Goal: Communication & Community: Answer question/provide support

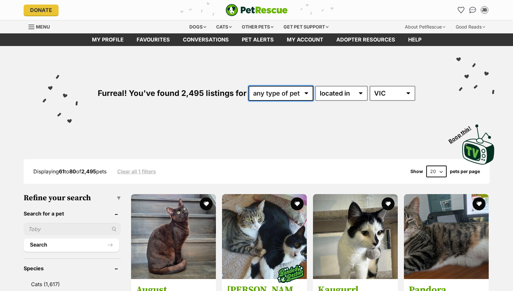
drag, startPoint x: 0, startPoint y: 0, endPoint x: 304, endPoint y: 94, distance: 318.4
click at [304, 94] on select "any type of pet cats dogs other pets" at bounding box center [281, 93] width 65 height 15
select select "Cats"
click at [249, 86] on select "any type of pet cats dogs other pets" at bounding box center [281, 93] width 65 height 15
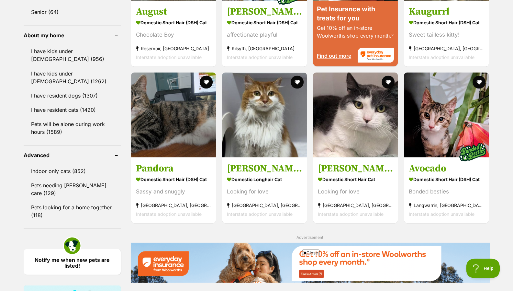
scroll to position [709, 0]
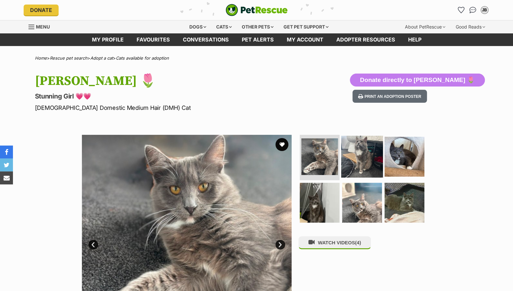
click at [363, 160] on img at bounding box center [362, 157] width 42 height 42
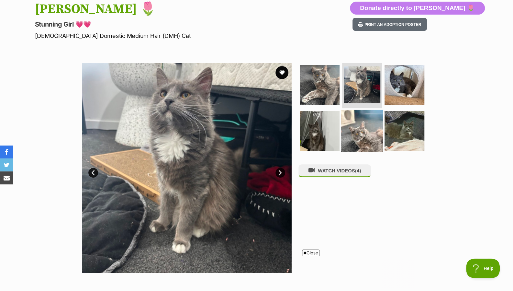
click at [345, 112] on img at bounding box center [362, 130] width 42 height 42
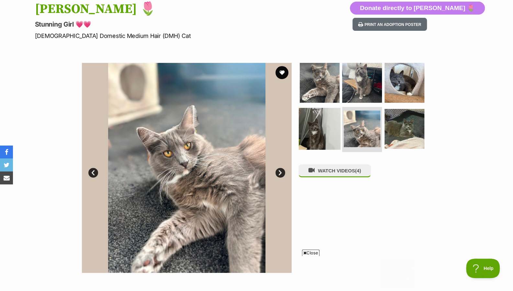
click at [324, 134] on img at bounding box center [320, 129] width 42 height 42
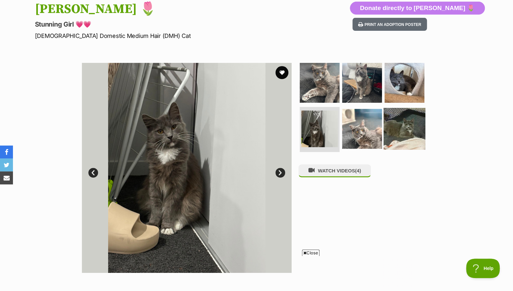
click at [402, 131] on img at bounding box center [405, 129] width 42 height 42
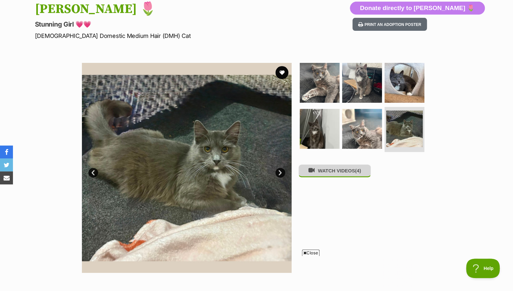
click at [343, 172] on button "WATCH VIDEOS (4)" at bounding box center [335, 170] width 73 height 13
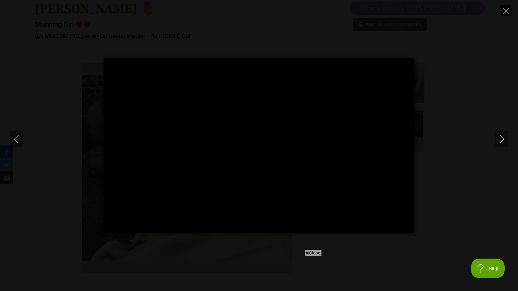
click at [506, 11] on icon "Close" at bounding box center [506, 11] width 6 height 6
type input "10.8"
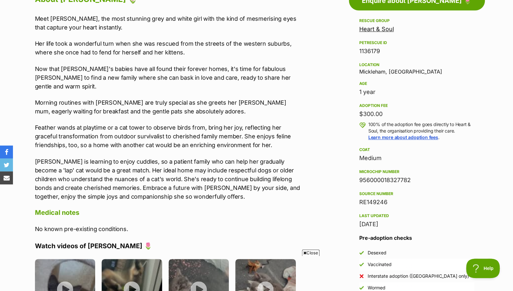
scroll to position [581, 0]
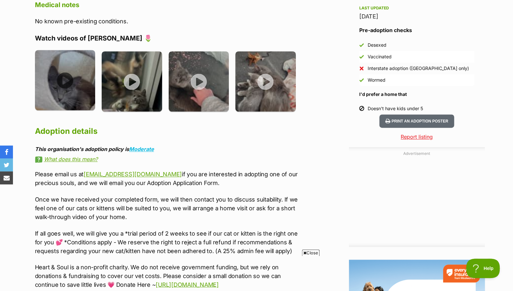
click at [84, 69] on img at bounding box center [65, 80] width 61 height 61
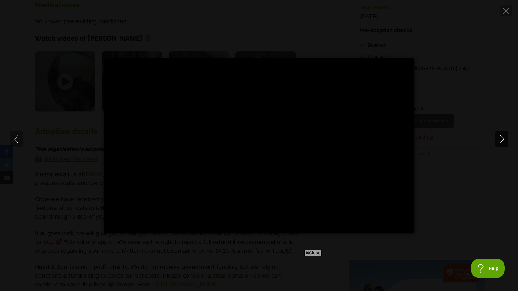
click at [503, 138] on icon "Next" at bounding box center [502, 139] width 4 height 8
type input "7.24"
click at [503, 138] on icon "Next" at bounding box center [502, 139] width 4 height 8
type input "27.45"
click at [503, 3] on div "Pause Play % buffered 00:00 -00:13 Unmute Mute Disable captions Enable captions…" at bounding box center [259, 145] width 518 height 291
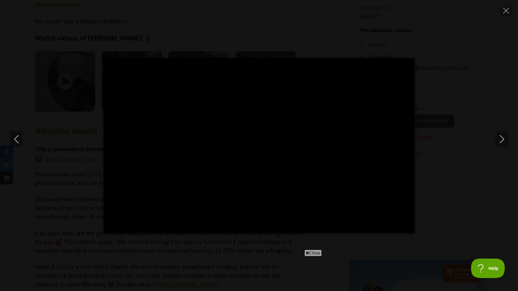
type input "11.18"
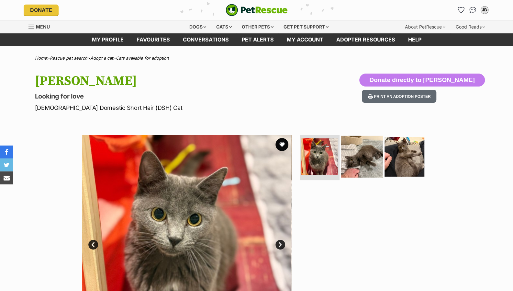
click at [366, 154] on img at bounding box center [362, 157] width 42 height 42
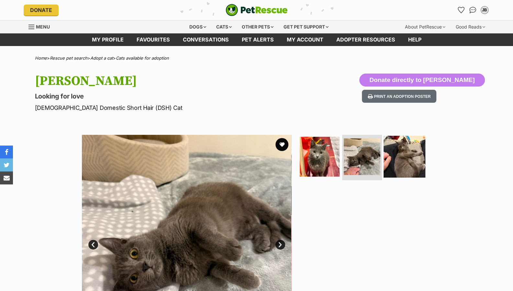
click at [390, 154] on img at bounding box center [405, 157] width 42 height 42
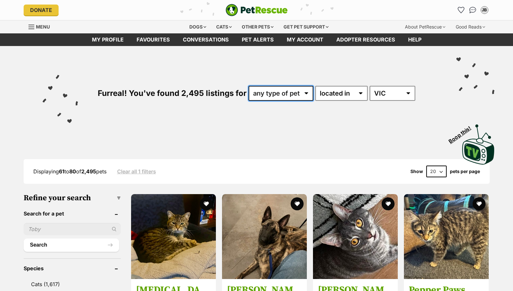
drag, startPoint x: 0, startPoint y: 0, endPoint x: 278, endPoint y: 100, distance: 295.3
click at [282, 91] on select "any type of pet cats dogs other pets" at bounding box center [281, 93] width 65 height 15
select select "Dogs"
click at [249, 86] on select "any type of pet cats dogs other pets" at bounding box center [281, 93] width 65 height 15
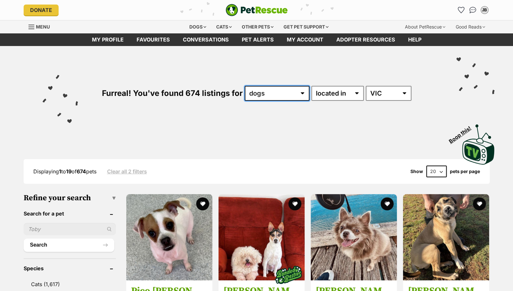
click at [284, 91] on select "any type of pet cats dogs other pets" at bounding box center [277, 93] width 65 height 15
select select "any"
click at [245, 86] on select "any type of pet cats dogs other pets" at bounding box center [277, 93] width 65 height 15
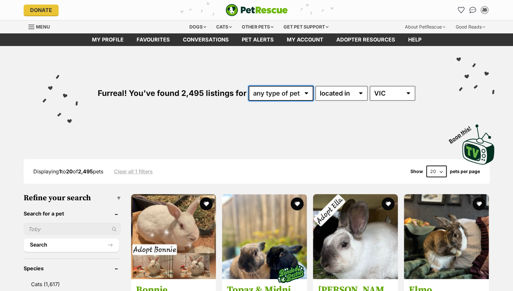
click at [299, 93] on select "any type of pet cats dogs other pets" at bounding box center [281, 93] width 65 height 15
select select "Dogs"
click at [249, 86] on select "any type of pet cats dogs other pets" at bounding box center [281, 93] width 65 height 15
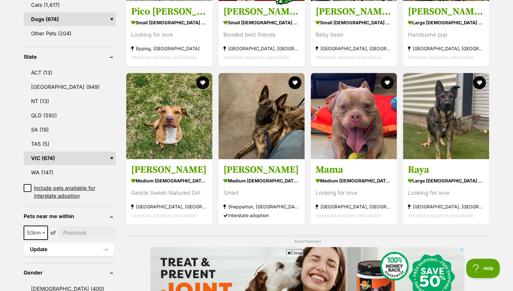
drag, startPoint x: 518, startPoint y: 31, endPoint x: 517, endPoint y: 80, distance: 48.3
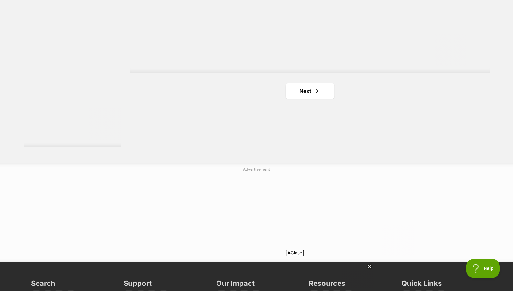
scroll to position [1207, 0]
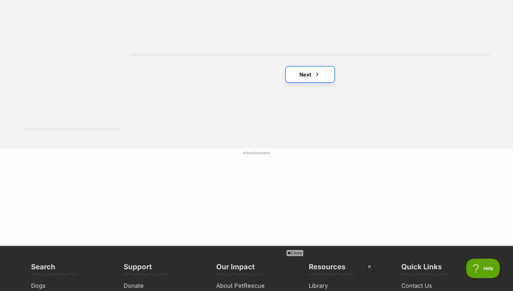
click at [318, 80] on link "Next" at bounding box center [310, 75] width 49 height 16
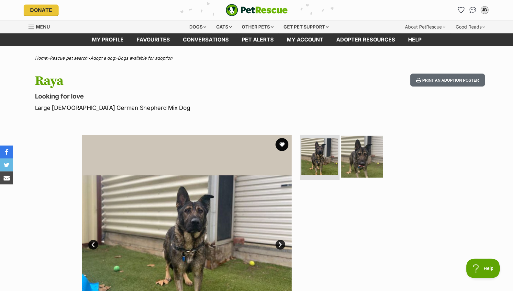
click at [373, 145] on img at bounding box center [362, 156] width 42 height 42
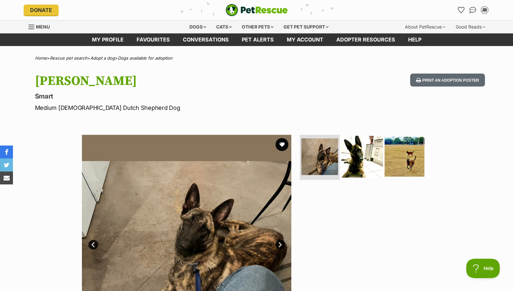
click at [375, 143] on img at bounding box center [362, 156] width 42 height 42
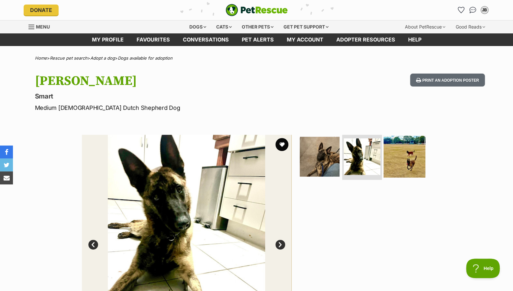
click at [409, 154] on img at bounding box center [405, 156] width 42 height 42
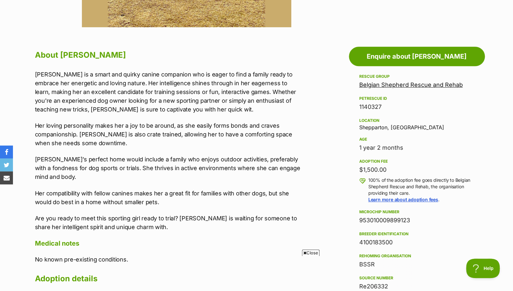
scroll to position [316, 0]
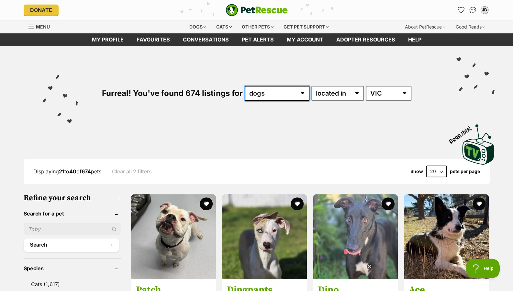
click at [260, 94] on select "any type of pet cats dogs other pets" at bounding box center [277, 93] width 65 height 15
select select "Cats"
click at [245, 86] on select "any type of pet cats dogs other pets" at bounding box center [277, 93] width 65 height 15
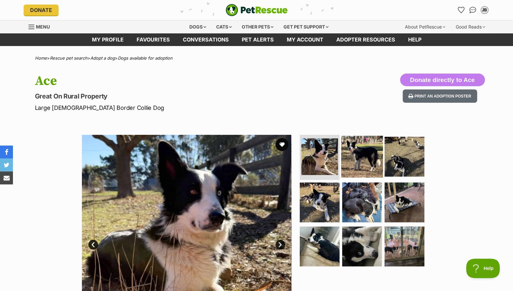
click at [365, 157] on img at bounding box center [362, 156] width 42 height 42
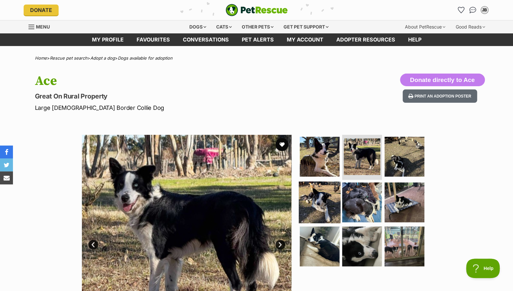
click at [329, 202] on img at bounding box center [320, 202] width 42 height 42
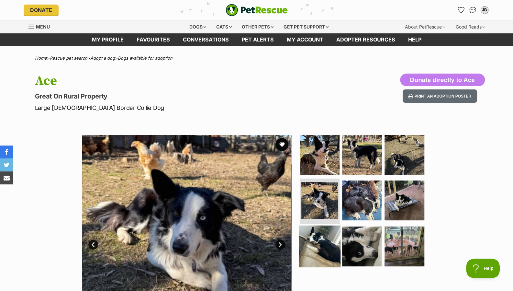
click at [329, 241] on img at bounding box center [320, 246] width 42 height 42
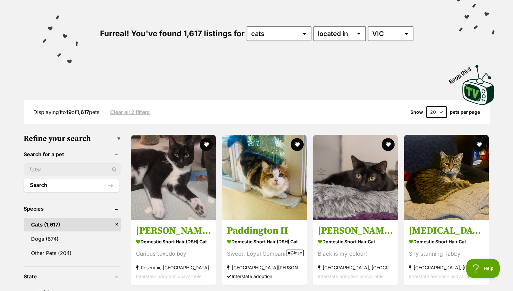
click at [440, 114] on select "20 40 60" at bounding box center [437, 112] width 20 height 12
select select "60"
click at [427, 106] on select "20 40 60" at bounding box center [437, 112] width 20 height 12
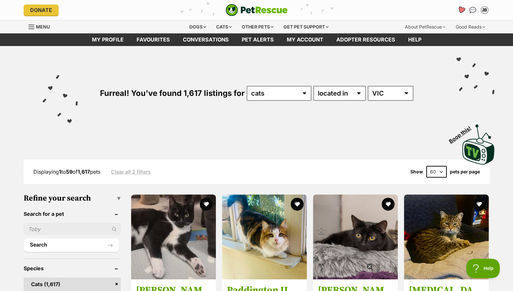
click at [463, 11] on icon "Favourites" at bounding box center [461, 9] width 8 height 7
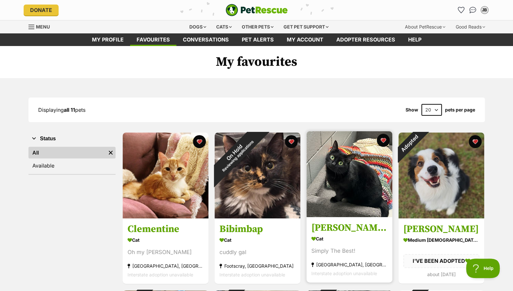
click at [358, 200] on img at bounding box center [350, 174] width 86 height 86
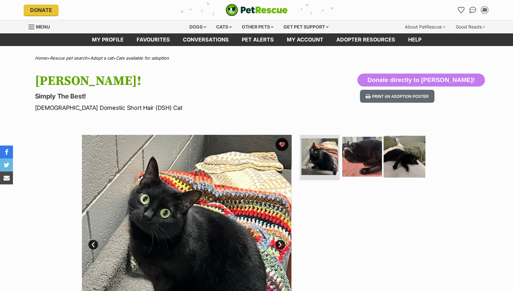
click at [398, 148] on img at bounding box center [405, 157] width 42 height 42
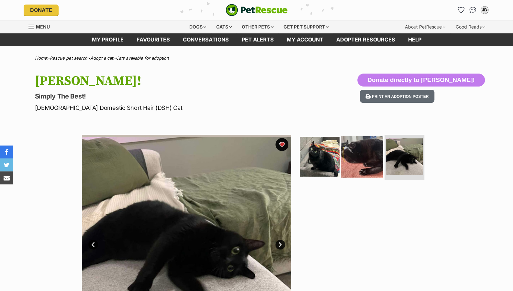
click at [363, 153] on img at bounding box center [362, 157] width 42 height 42
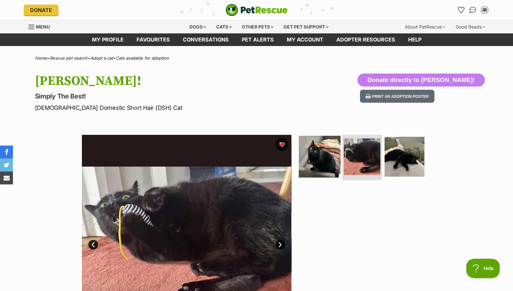
click at [317, 157] on img at bounding box center [320, 157] width 42 height 42
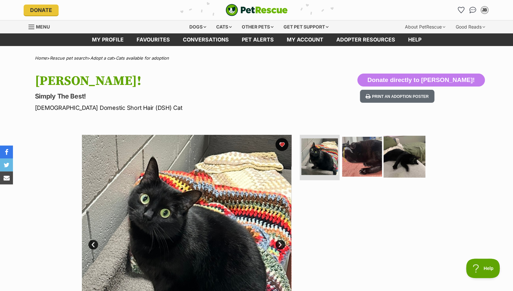
click at [404, 147] on img at bounding box center [405, 157] width 42 height 42
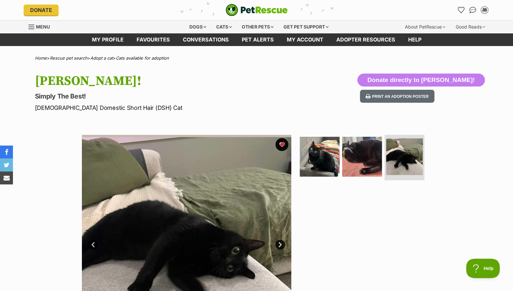
click at [340, 164] on ul at bounding box center [365, 159] width 133 height 48
click at [334, 143] on img at bounding box center [320, 157] width 42 height 42
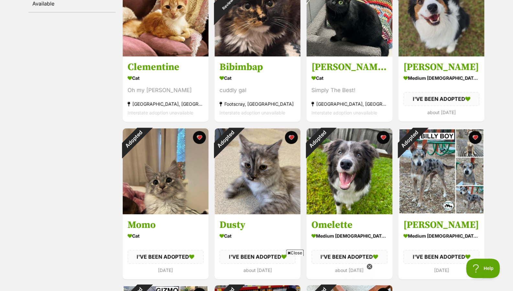
scroll to position [117, 0]
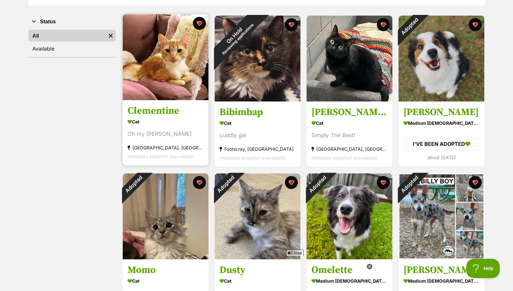
click at [177, 133] on div "Oh my [PERSON_NAME]" at bounding box center [166, 134] width 76 height 9
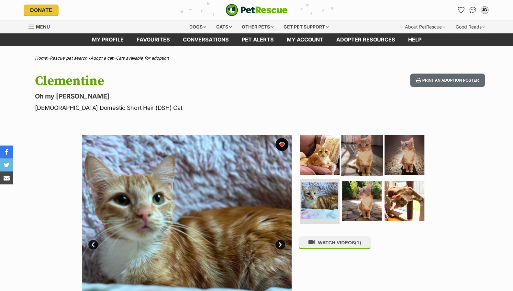
click at [369, 162] on img at bounding box center [362, 155] width 42 height 42
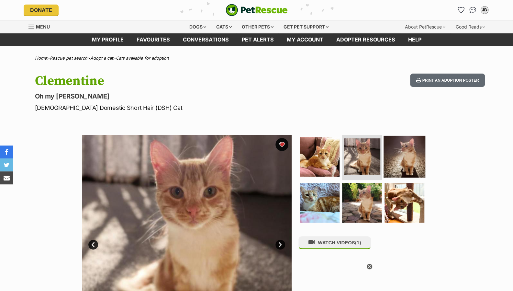
click at [408, 164] on img at bounding box center [405, 157] width 42 height 42
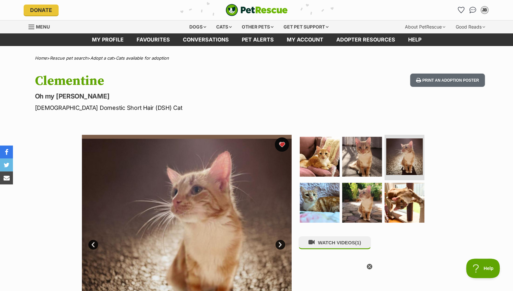
click at [284, 142] on button "favourite" at bounding box center [282, 144] width 14 height 14
click at [470, 9] on img "Conversations" at bounding box center [473, 10] width 9 height 8
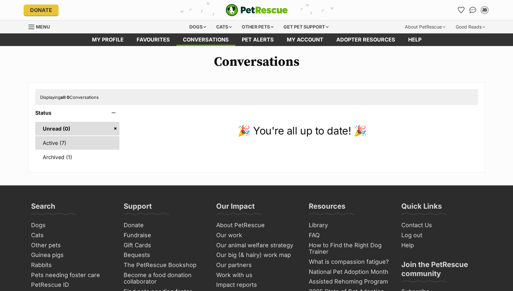
click at [102, 147] on link "Active (7)" at bounding box center [77, 143] width 85 height 14
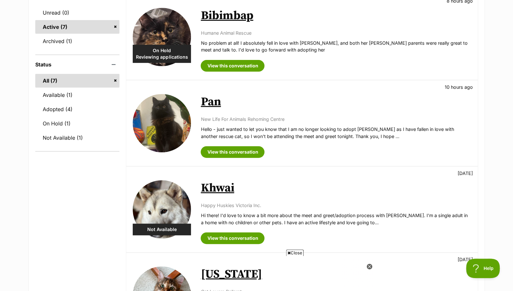
scroll to position [112, 0]
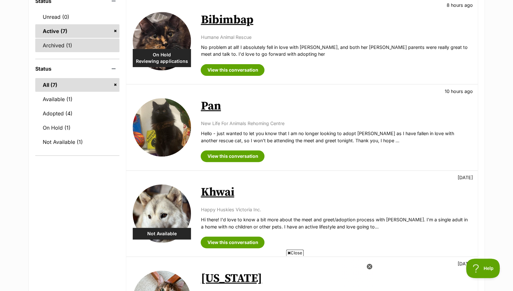
click at [72, 48] on link "Archived (1)" at bounding box center [77, 46] width 85 height 14
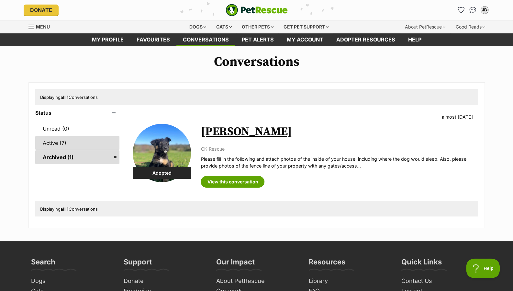
click at [52, 144] on link "Active (7)" at bounding box center [77, 143] width 85 height 14
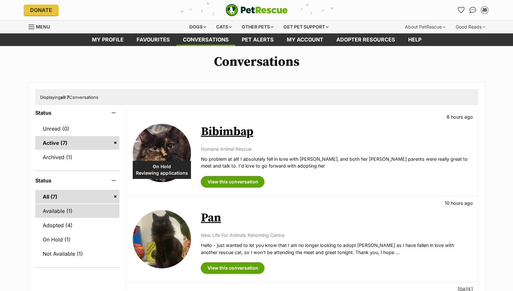
click at [70, 214] on link "Available (1)" at bounding box center [77, 211] width 85 height 14
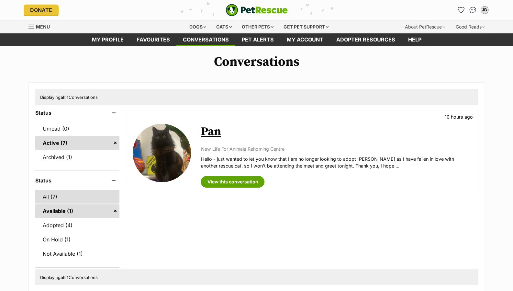
drag, startPoint x: 0, startPoint y: 0, endPoint x: 66, endPoint y: 203, distance: 213.3
click at [66, 203] on link "All (7)" at bounding box center [77, 197] width 85 height 14
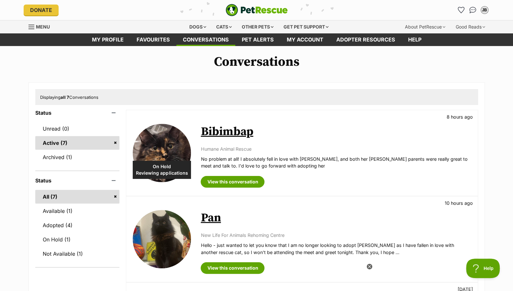
drag, startPoint x: 428, startPoint y: 222, endPoint x: 214, endPoint y: 219, distance: 213.5
click at [214, 219] on link "Pan" at bounding box center [211, 218] width 20 height 15
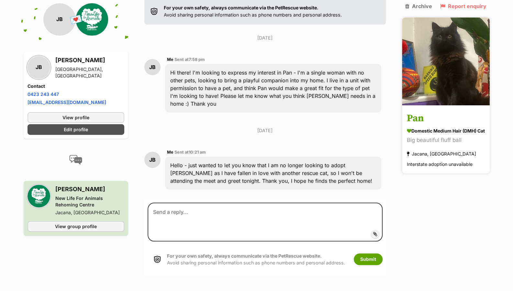
scroll to position [139, 0]
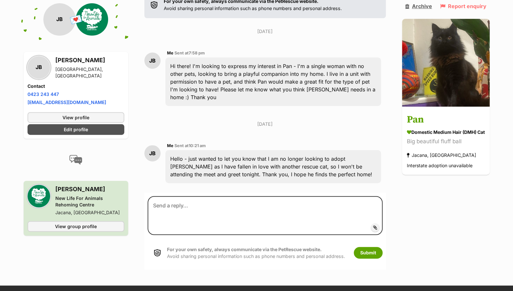
click at [417, 6] on link "Archive" at bounding box center [419, 6] width 27 height 6
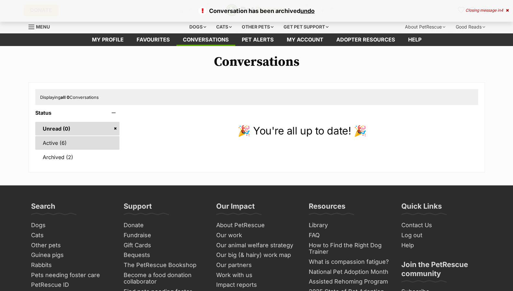
click at [84, 141] on link "Active (6)" at bounding box center [77, 143] width 85 height 14
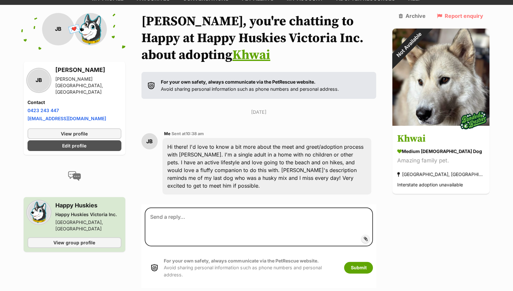
scroll to position [54, 0]
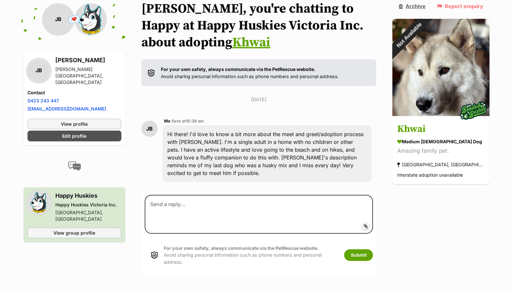
click at [419, 6] on link "Archive" at bounding box center [412, 6] width 27 height 6
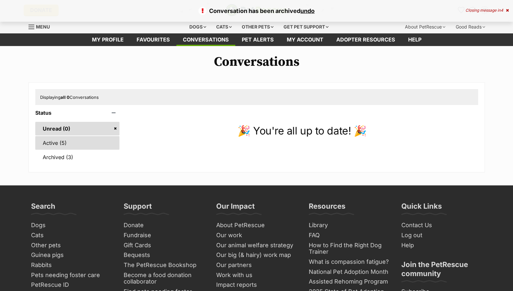
click at [97, 145] on link "Active (5)" at bounding box center [77, 143] width 85 height 14
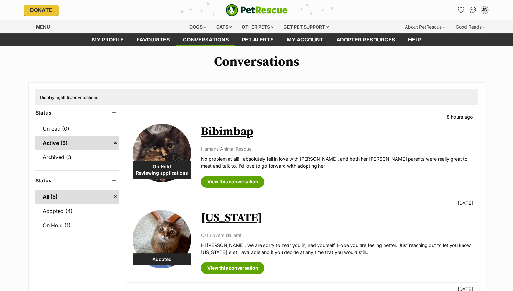
click at [228, 220] on link "Georgia" at bounding box center [231, 218] width 61 height 15
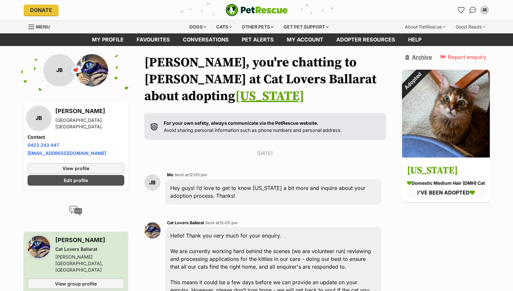
click at [418, 54] on link "Archive" at bounding box center [419, 57] width 27 height 6
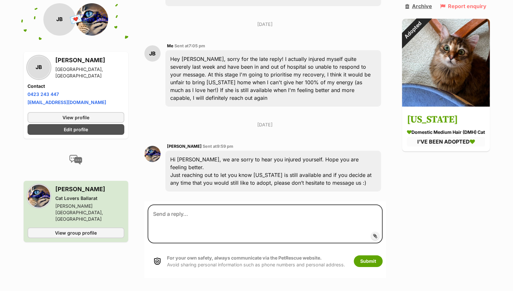
scroll to position [1402, 0]
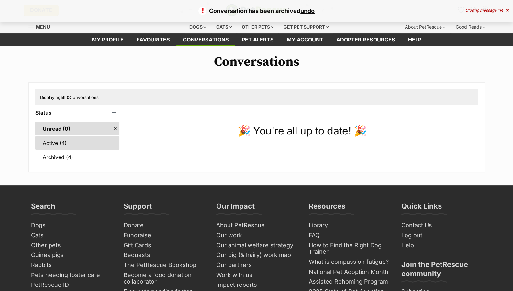
click at [85, 138] on link "Active (4)" at bounding box center [77, 143] width 85 height 14
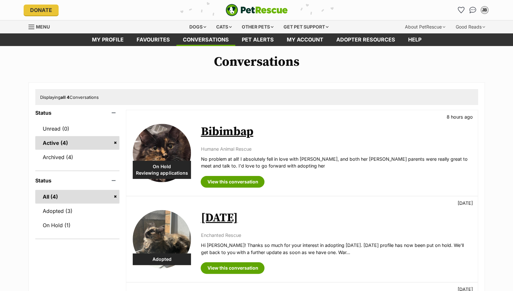
click at [238, 220] on link "[DATE]" at bounding box center [219, 218] width 37 height 15
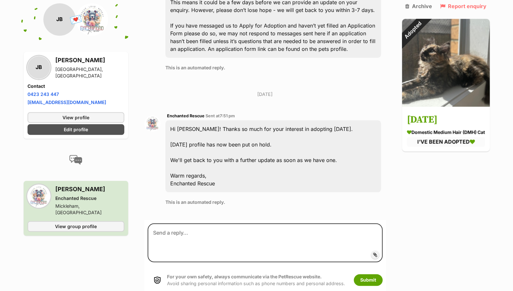
scroll to position [303, 0]
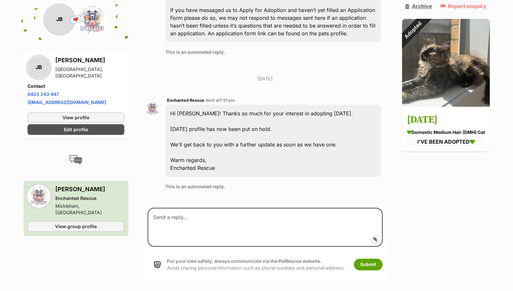
click at [409, 5] on link "Archive" at bounding box center [419, 6] width 27 height 6
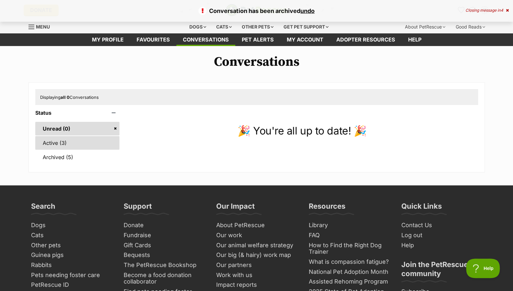
click at [67, 141] on link "Active (3)" at bounding box center [77, 143] width 85 height 14
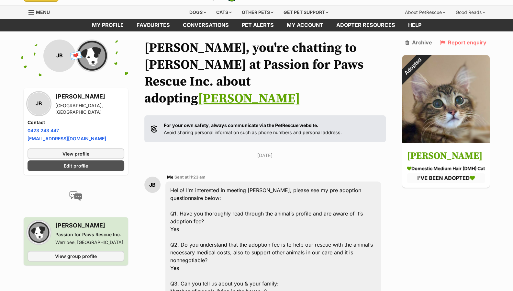
scroll to position [5, 0]
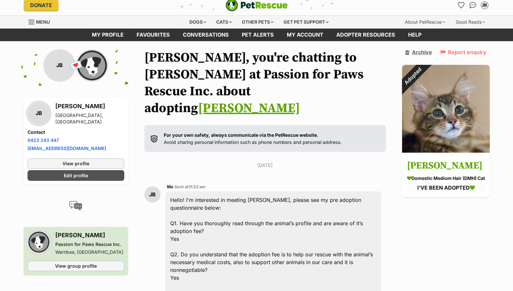
click at [420, 50] on link "Archive" at bounding box center [419, 52] width 27 height 6
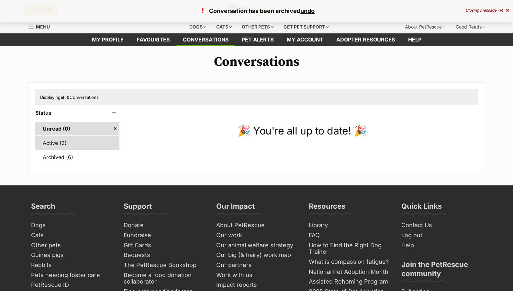
click at [87, 139] on link "Active (2)" at bounding box center [77, 143] width 85 height 14
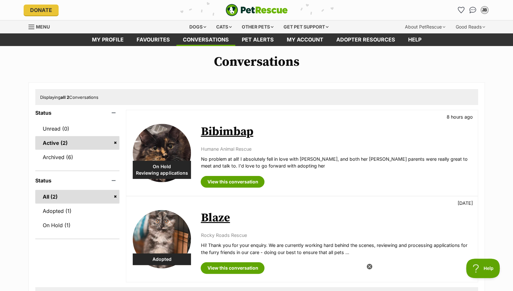
click at [164, 225] on img at bounding box center [162, 239] width 58 height 58
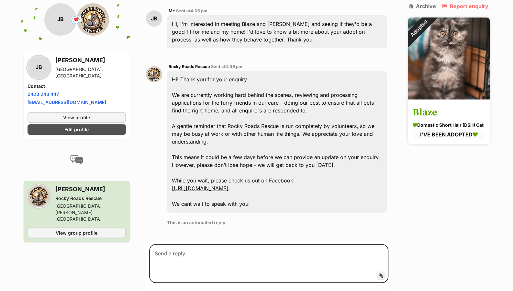
scroll to position [165, 0]
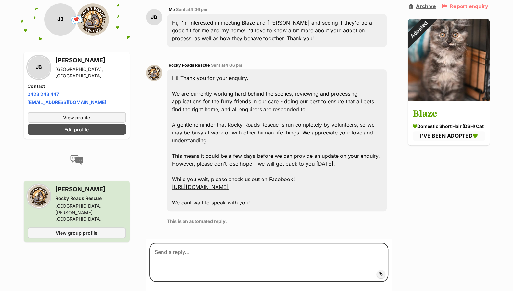
click at [419, 6] on link "Archive" at bounding box center [422, 6] width 27 height 6
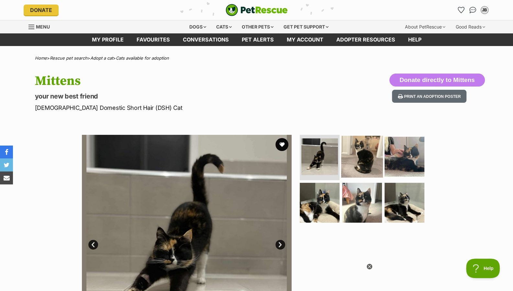
click at [357, 152] on img at bounding box center [362, 157] width 42 height 42
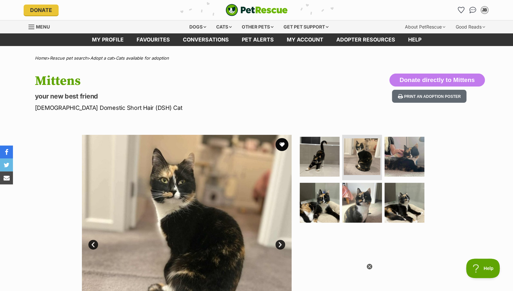
scroll to position [101, 0]
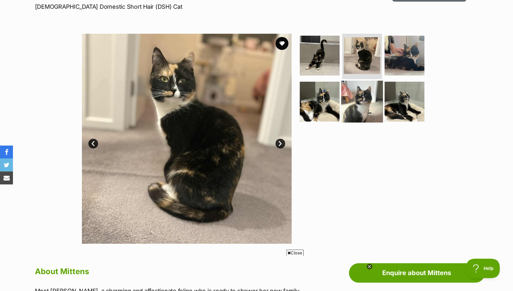
click at [342, 104] on img at bounding box center [362, 101] width 42 height 42
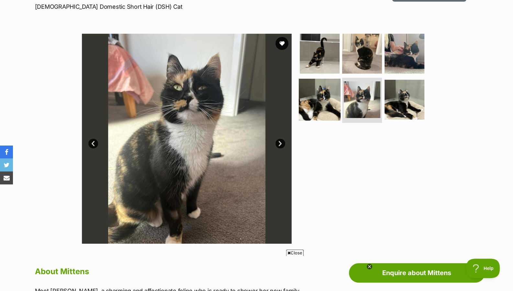
click at [316, 107] on img at bounding box center [320, 99] width 42 height 42
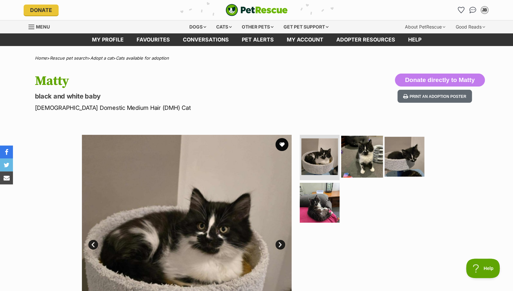
click at [381, 149] on img at bounding box center [362, 157] width 42 height 42
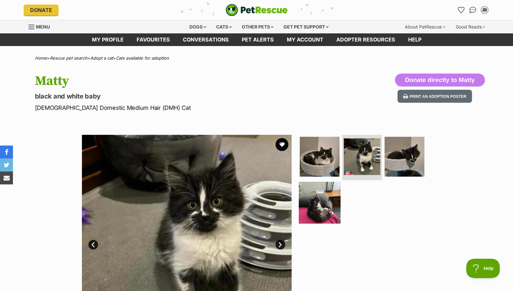
click at [328, 199] on img at bounding box center [320, 202] width 42 height 42
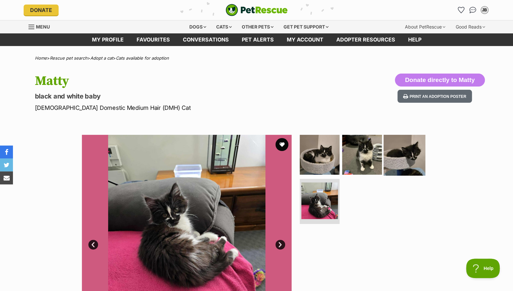
click at [395, 148] on img at bounding box center [405, 155] width 42 height 42
